Goal: Transaction & Acquisition: Purchase product/service

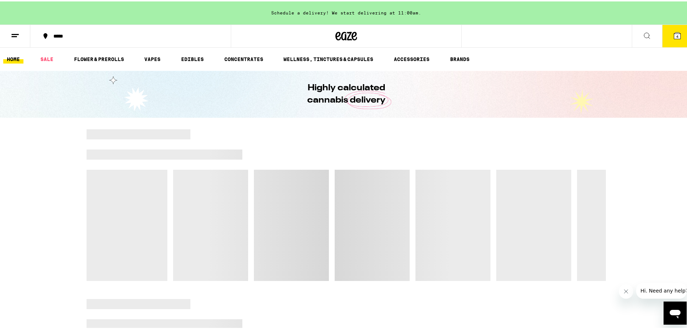
click at [340, 43] on button "4" at bounding box center [677, 34] width 30 height 22
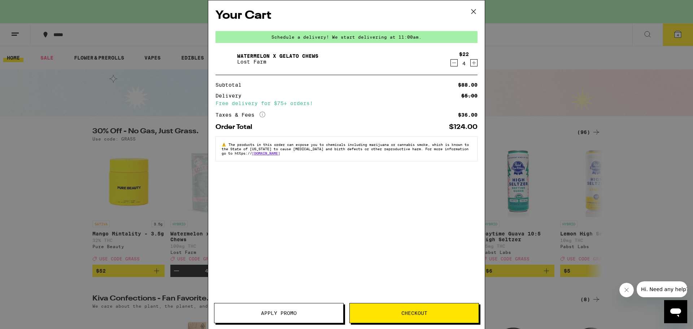
click at [340, 313] on span "Checkout" at bounding box center [414, 312] width 26 height 5
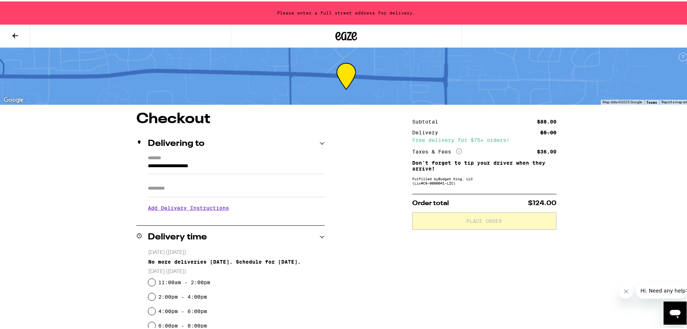
click at [19, 32] on icon at bounding box center [15, 34] width 9 height 9
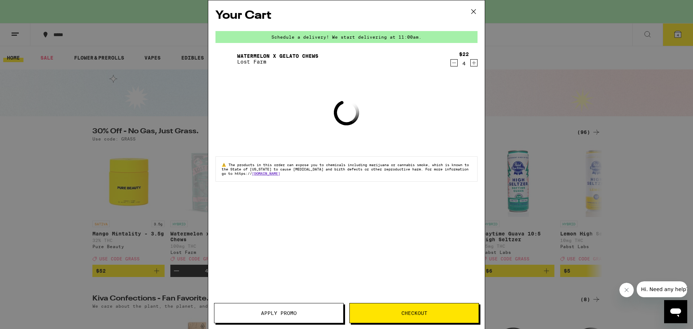
click at [340, 11] on icon at bounding box center [473, 11] width 11 height 11
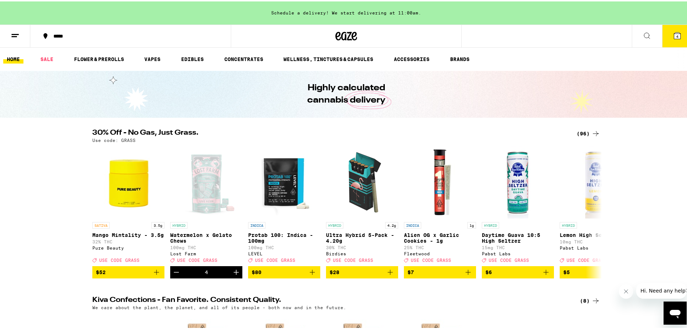
click at [9, 34] on button at bounding box center [15, 34] width 30 height 23
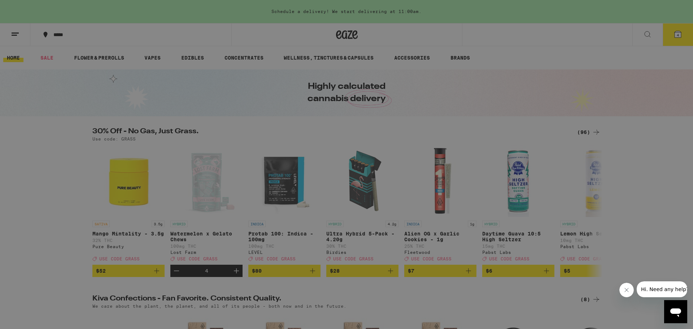
click at [62, 255] on link "Account" at bounding box center [100, 252] width 127 height 9
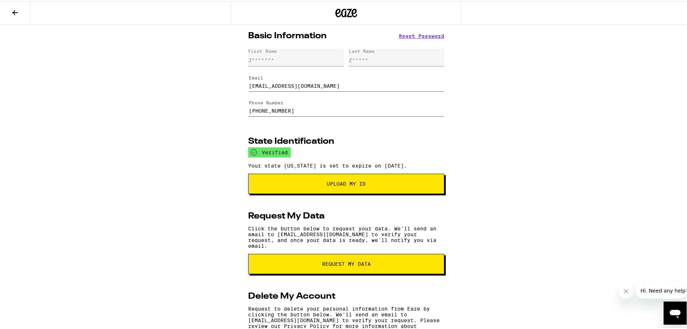
click at [18, 11] on icon at bounding box center [15, 11] width 9 height 9
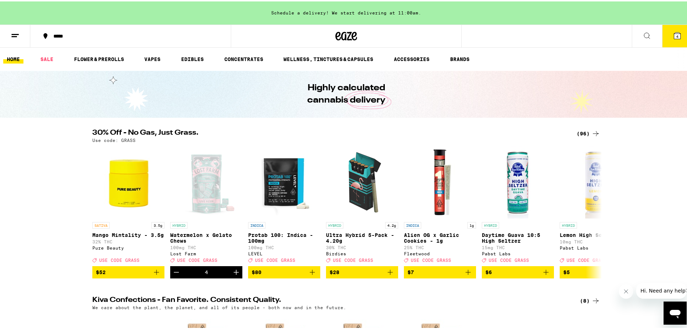
click at [52, 32] on div "*****" at bounding box center [134, 34] width 169 height 5
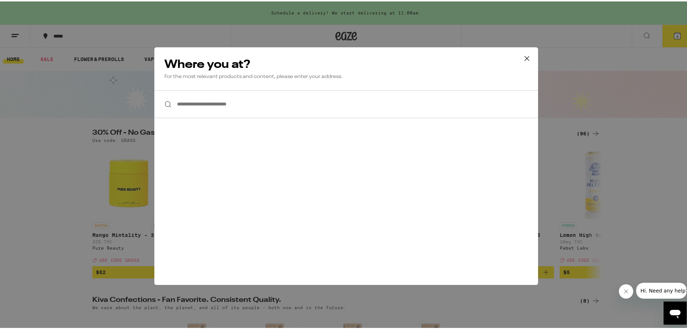
click at [216, 103] on input "**********" at bounding box center [346, 103] width 384 height 28
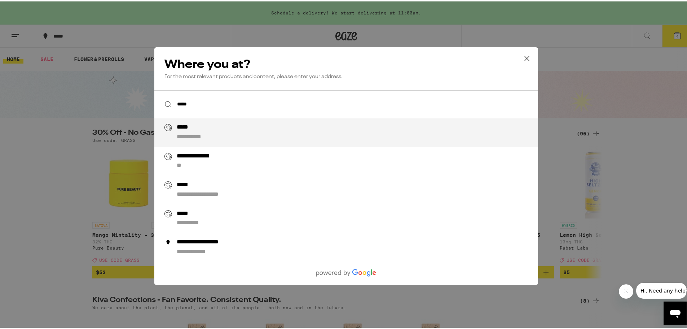
click at [217, 135] on div "**********" at bounding box center [361, 130] width 368 height 17
type input "**********"
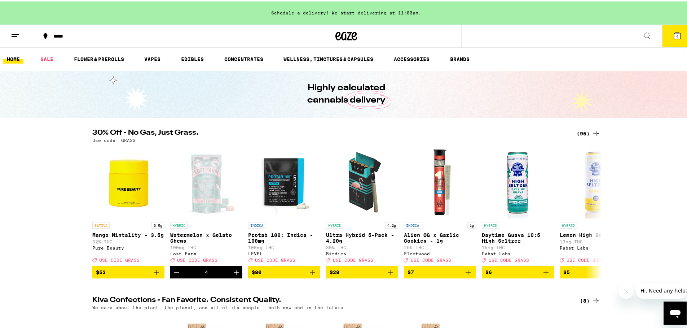
click at [18, 34] on icon at bounding box center [15, 34] width 9 height 9
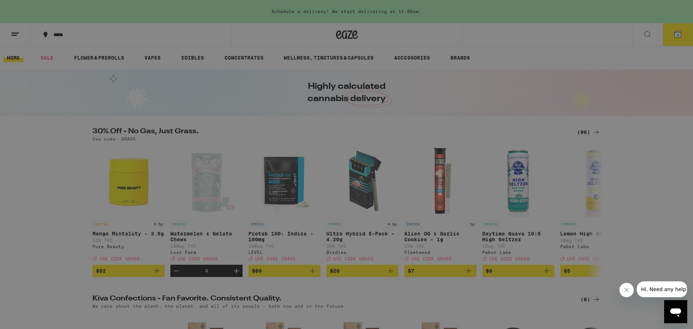
click at [58, 62] on div "Sale" at bounding box center [49, 63] width 25 height 9
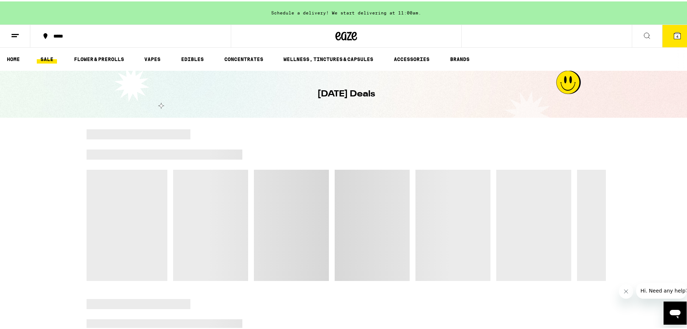
click at [340, 30] on icon at bounding box center [677, 34] width 9 height 9
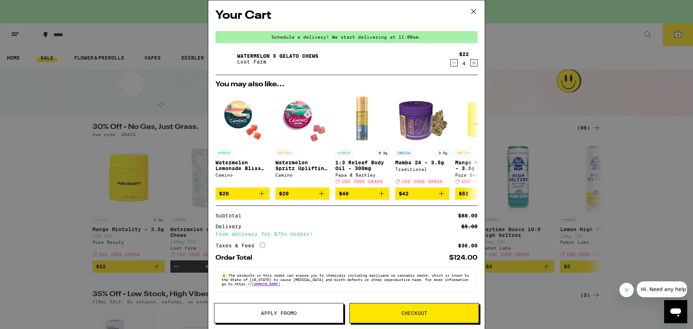
click at [340, 315] on span "Checkout" at bounding box center [414, 312] width 129 height 5
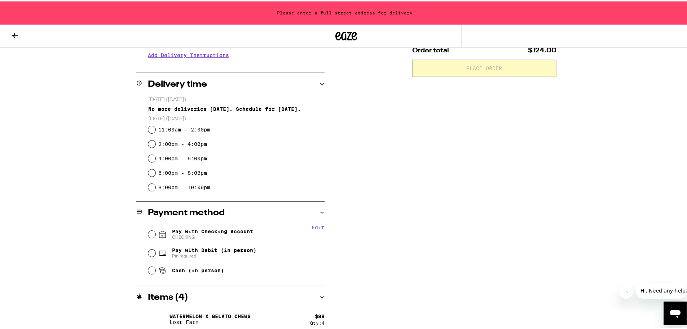
scroll to position [158, 0]
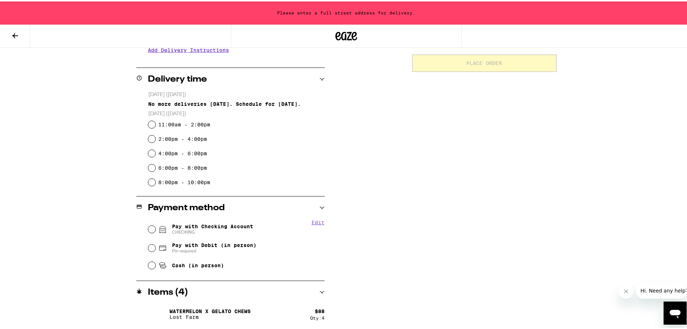
drag, startPoint x: 455, startPoint y: 176, endPoint x: 467, endPoint y: 175, distance: 11.9
click at [340, 176] on div "Subtotal $88.00 Delivery $5.00 Free delivery for $75+ orders! Taxes & Fees More…" at bounding box center [484, 141] width 144 height 376
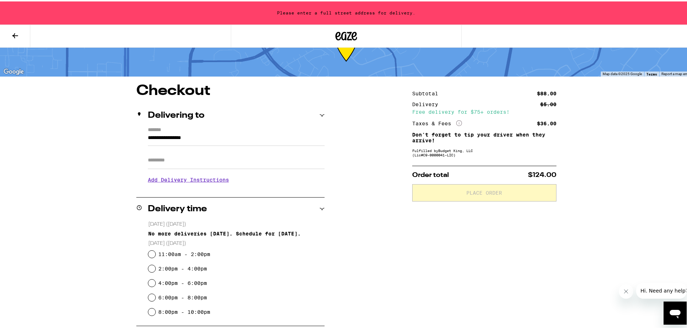
scroll to position [24, 0]
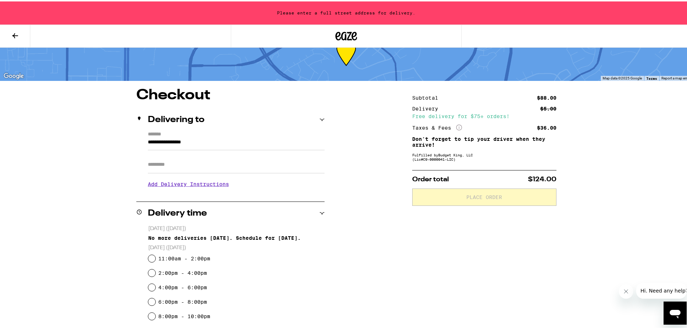
click at [151, 140] on input "**********" at bounding box center [236, 142] width 177 height 12
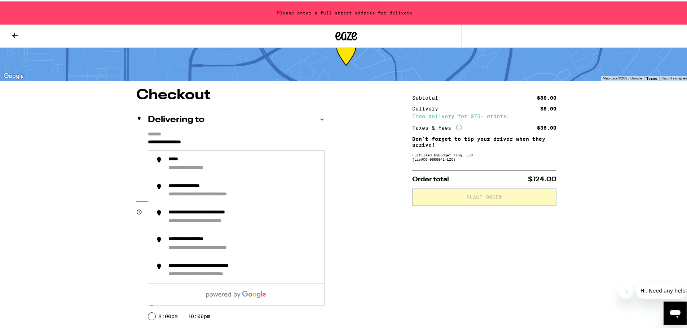
drag, startPoint x: 222, startPoint y: 141, endPoint x: 49, endPoint y: 139, distance: 172.8
click at [49, 139] on div "**********" at bounding box center [346, 219] width 693 height 486
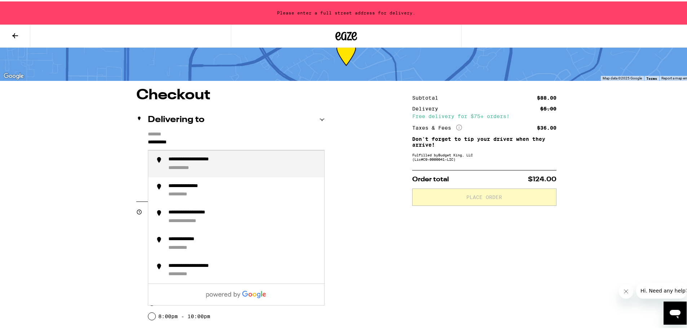
click at [176, 161] on div "**********" at bounding box center [204, 158] width 72 height 6
type input "**********"
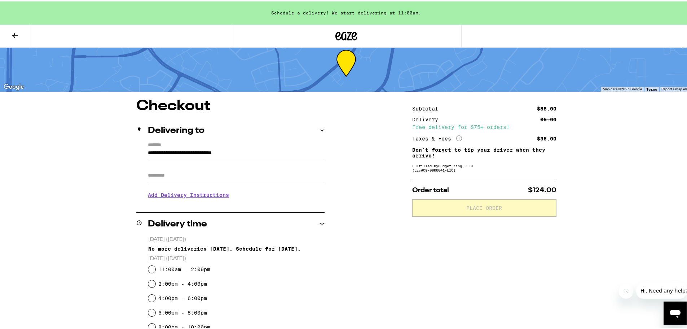
scroll to position [0, 0]
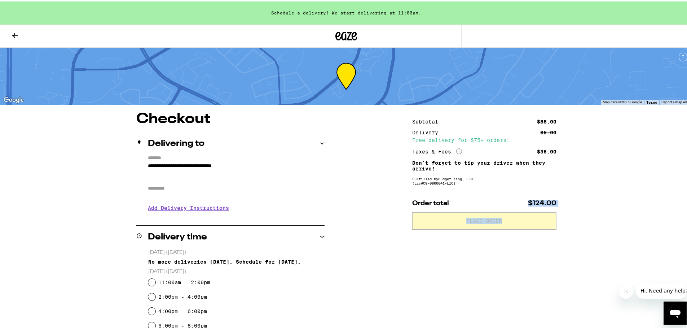
drag, startPoint x: 545, startPoint y: 210, endPoint x: 495, endPoint y: 206, distance: 50.2
click at [340, 206] on div "**********" at bounding box center [346, 298] width 519 height 376
click at [13, 36] on icon at bounding box center [15, 34] width 9 height 9
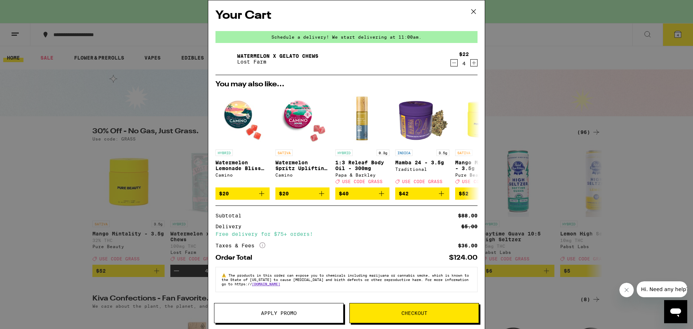
click at [340, 8] on icon at bounding box center [473, 11] width 11 height 11
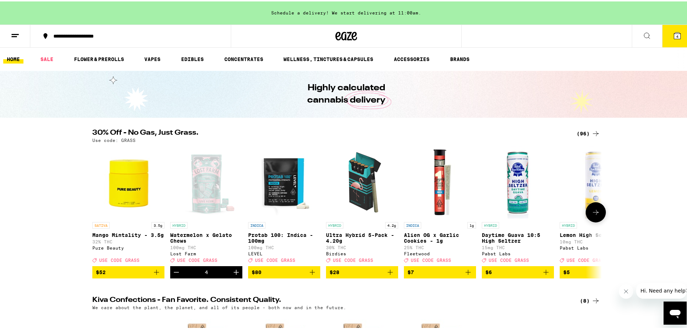
click at [199, 197] on div "Open page for Watermelon x Gelato Chews from Lost Farm" at bounding box center [206, 181] width 72 height 72
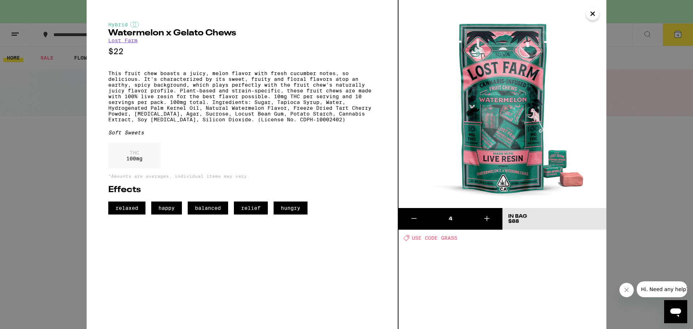
click at [340, 241] on span "USE CODE GRASS" at bounding box center [434, 238] width 45 height 6
copy span "GRASS"
click at [340, 38] on div "Hybrid Watermelon x Gelato Chews Lost Farm $22 This fruit chew boasts a juicy, …" at bounding box center [346, 164] width 693 height 329
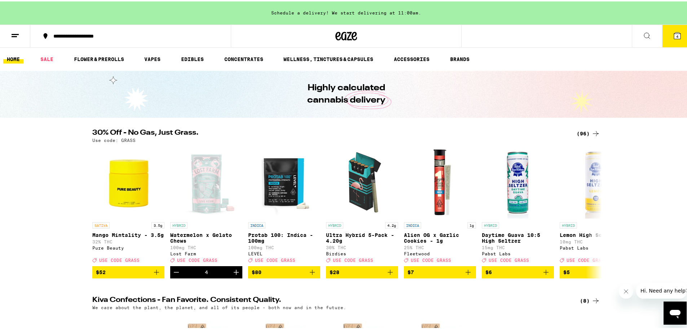
click at [340, 37] on icon at bounding box center [677, 34] width 9 height 9
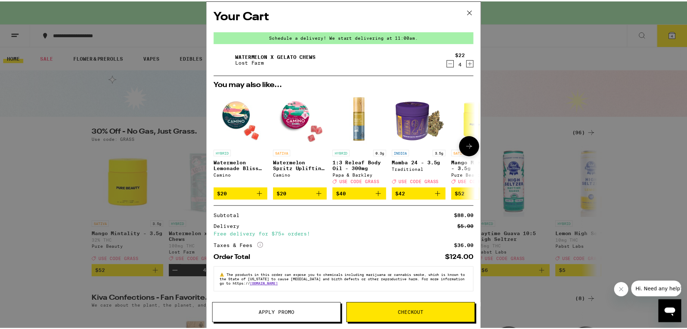
scroll to position [3, 0]
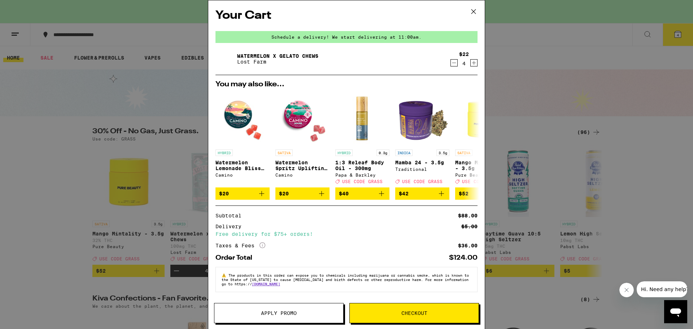
click at [296, 309] on button "Apply Promo" at bounding box center [278, 313] width 129 height 20
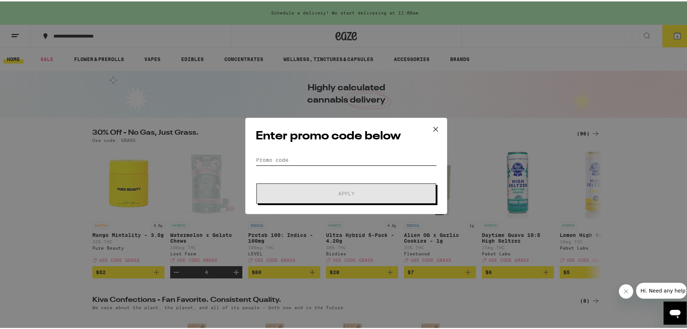
click at [331, 161] on input "Promo Code" at bounding box center [346, 158] width 181 height 11
paste input "GRASS"
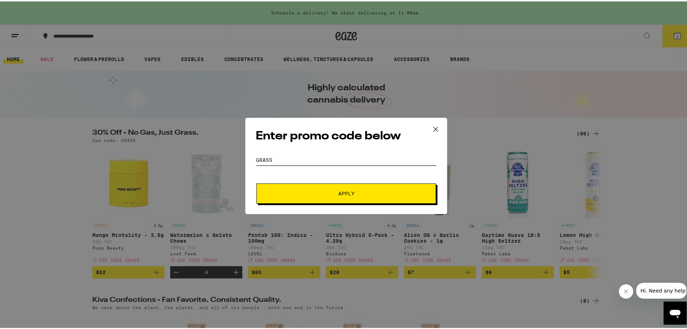
type input "GRASS"
click at [334, 191] on span "Apply" at bounding box center [346, 191] width 130 height 5
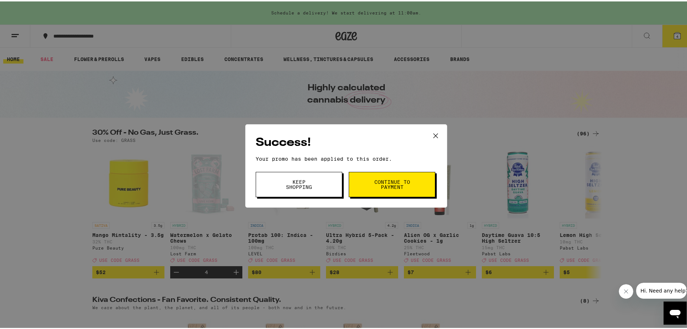
click at [340, 185] on span "Continue to payment" at bounding box center [392, 183] width 37 height 10
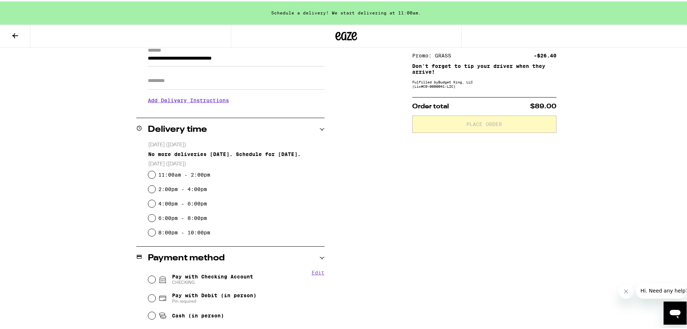
scroll to position [108, 0]
click at [150, 175] on input "11:00am - 2:00pm" at bounding box center [151, 172] width 7 height 7
radio input "true"
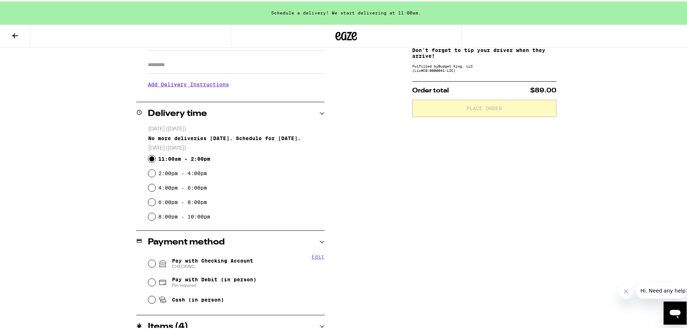
scroll to position [158, 0]
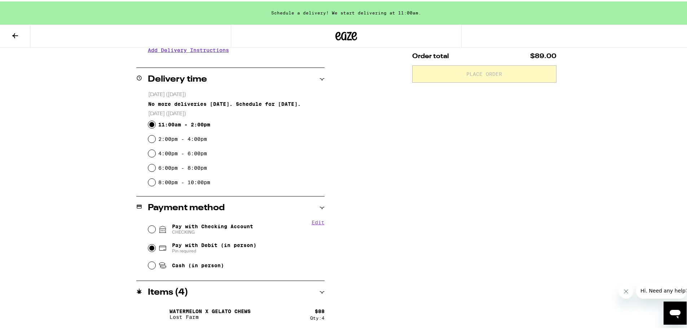
click at [149, 247] on input "Pay with Debit (in person) Pin required" at bounding box center [151, 246] width 7 height 7
radio input "true"
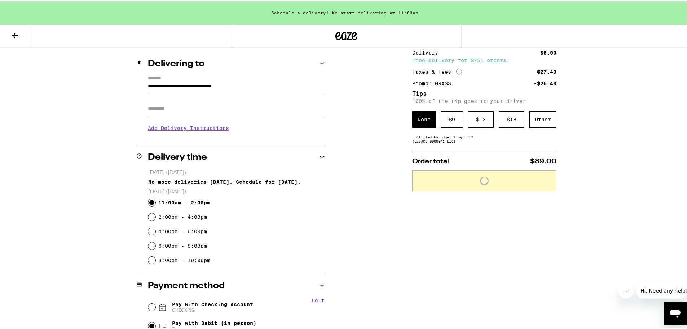
scroll to position [13, 0]
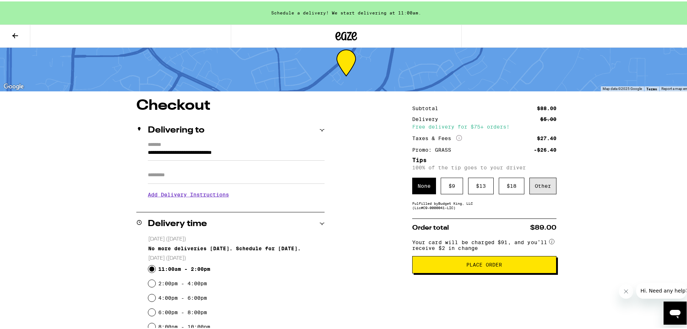
click at [340, 186] on div "Other" at bounding box center [543, 184] width 27 height 17
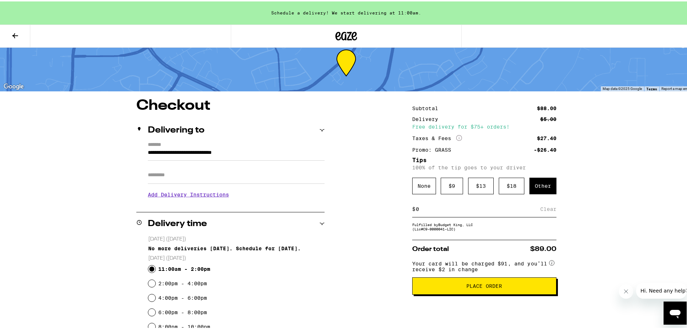
click at [340, 213] on div "$ Clear" at bounding box center [484, 207] width 144 height 16
click at [340, 208] on input at bounding box center [478, 207] width 125 height 6
type input "5"
click at [340, 206] on div "Save" at bounding box center [550, 207] width 13 height 16
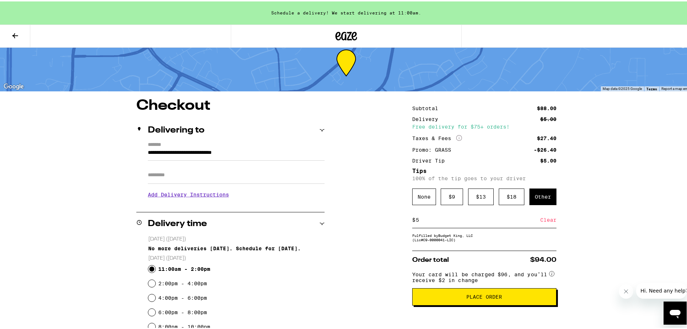
click at [183, 195] on h3 "Add Delivery Instructions" at bounding box center [236, 193] width 177 height 17
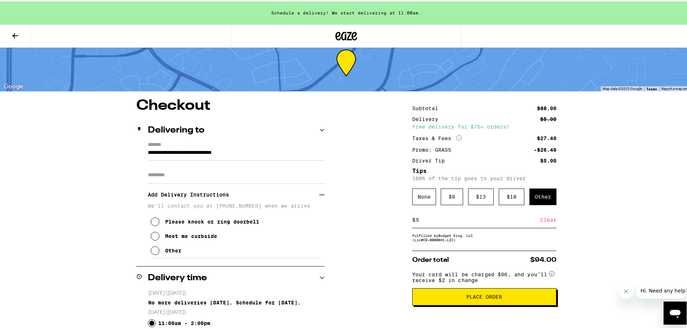
click at [153, 224] on icon at bounding box center [155, 220] width 9 height 9
click at [151, 253] on icon at bounding box center [155, 249] width 9 height 9
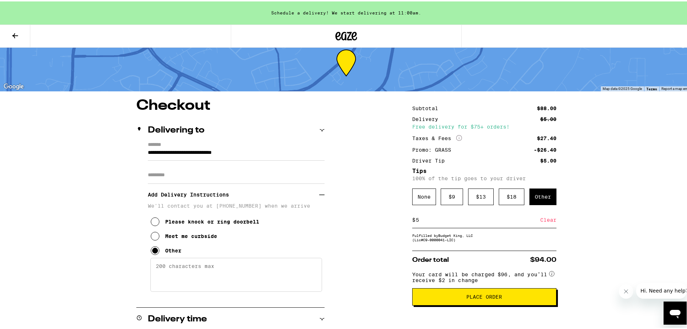
click at [168, 270] on textarea "Enter any other delivery instructions you want driver to know" at bounding box center [236, 273] width 172 height 34
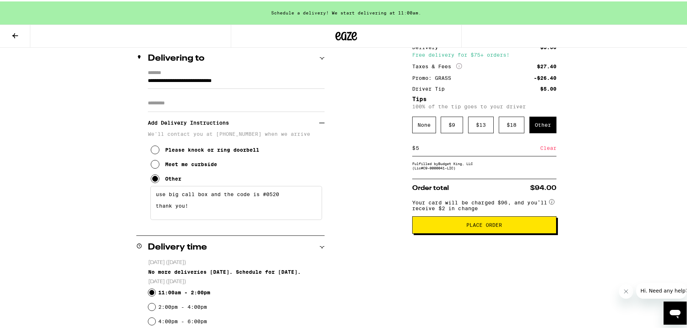
scroll to position [36, 0]
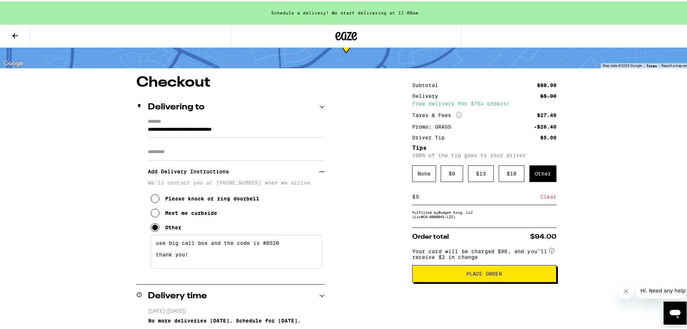
type textarea "use big call box and the code is #0520 thank you!"
click at [340, 275] on span "Place Order" at bounding box center [484, 271] width 132 height 5
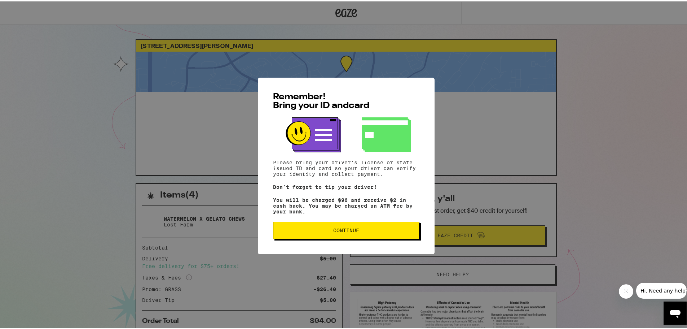
click at [340, 234] on button "Continue" at bounding box center [346, 228] width 146 height 17
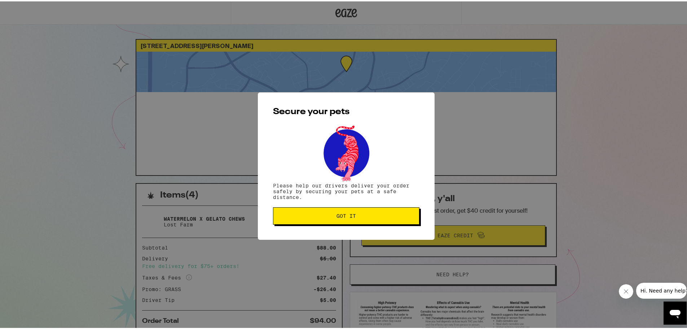
click at [340, 214] on span "Got it" at bounding box center [346, 214] width 19 height 5
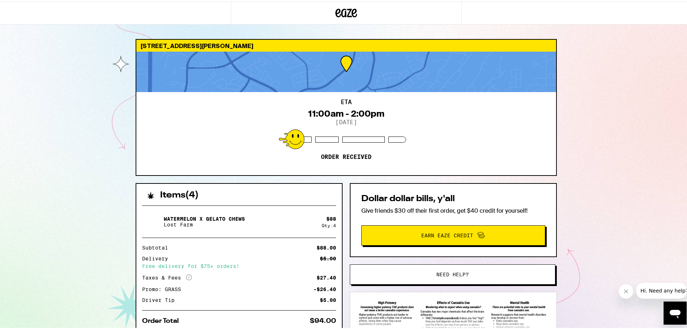
click at [340, 233] on span "Earn Eaze Credit" at bounding box center [447, 233] width 52 height 5
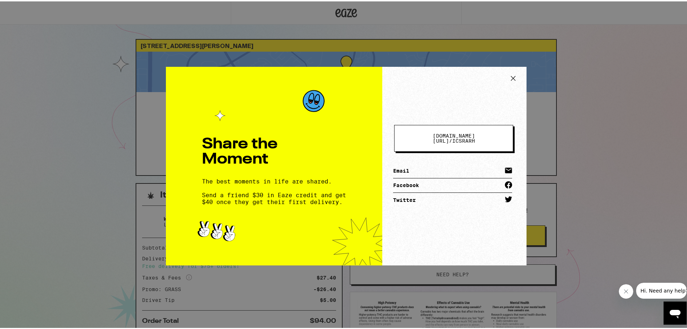
click at [340, 134] on span "[DOMAIN_NAME][URL] / icsrarh" at bounding box center [453, 137] width 61 height 10
click at [340, 150] on div "Share the Moment The best moments in life are shared. Send a friend $30 in Eaze…" at bounding box center [346, 164] width 693 height 329
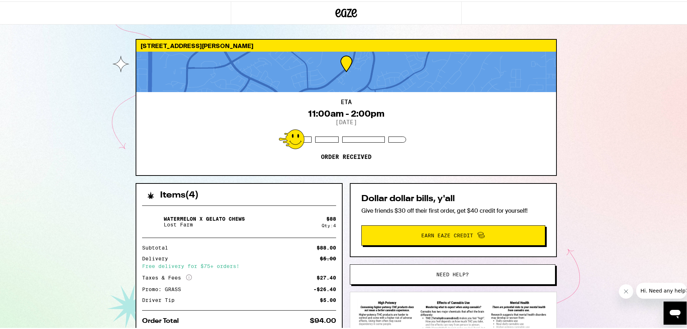
click at [340, 231] on span at bounding box center [479, 233] width 12 height 9
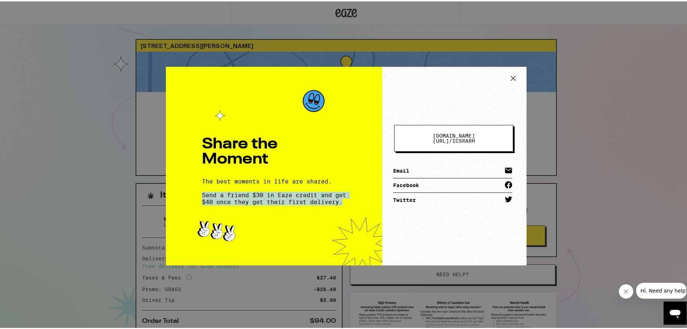
drag, startPoint x: 241, startPoint y: 205, endPoint x: 198, endPoint y: 190, distance: 44.5
click at [198, 190] on div "Share the Moment The best moments in life are shared. Send a friend $30 in Eaze…" at bounding box center [274, 164] width 173 height 79
click at [340, 73] on icon at bounding box center [513, 76] width 11 height 11
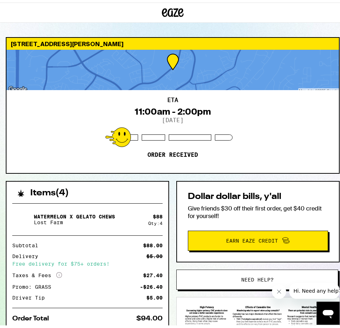
click at [285, 243] on button "Earn Eaze Credit" at bounding box center [258, 238] width 140 height 20
